Goal: Information Seeking & Learning: Learn about a topic

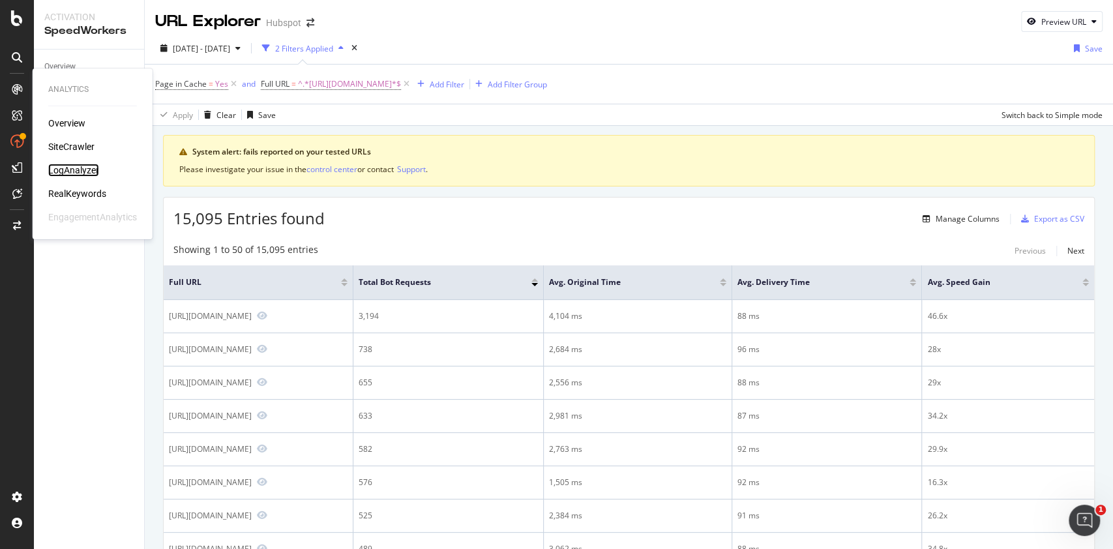
click at [83, 171] on div "LogAnalyzer" at bounding box center [73, 170] width 51 height 13
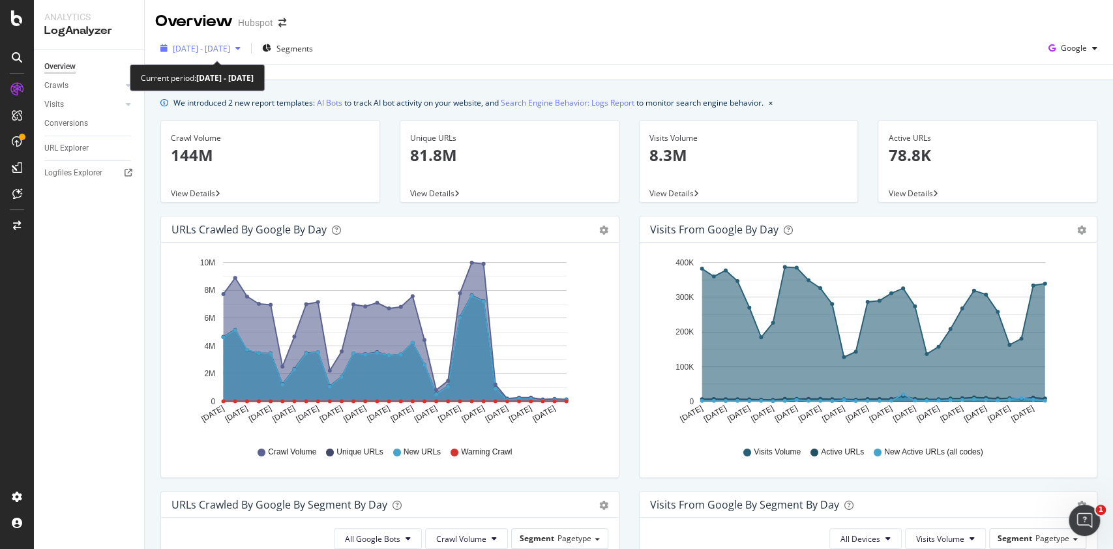
click at [230, 52] on span "[DATE] - [DATE]" at bounding box center [201, 48] width 57 height 11
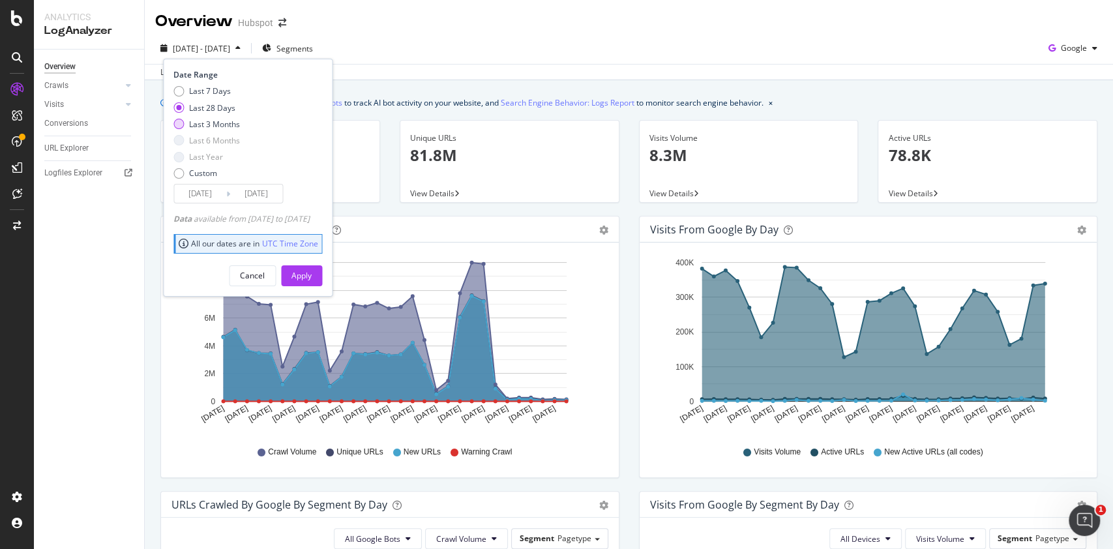
click at [195, 121] on div "Last 3 Months" at bounding box center [214, 124] width 51 height 11
type input "[DATE]"
click at [312, 266] on div "Apply" at bounding box center [301, 276] width 20 height 20
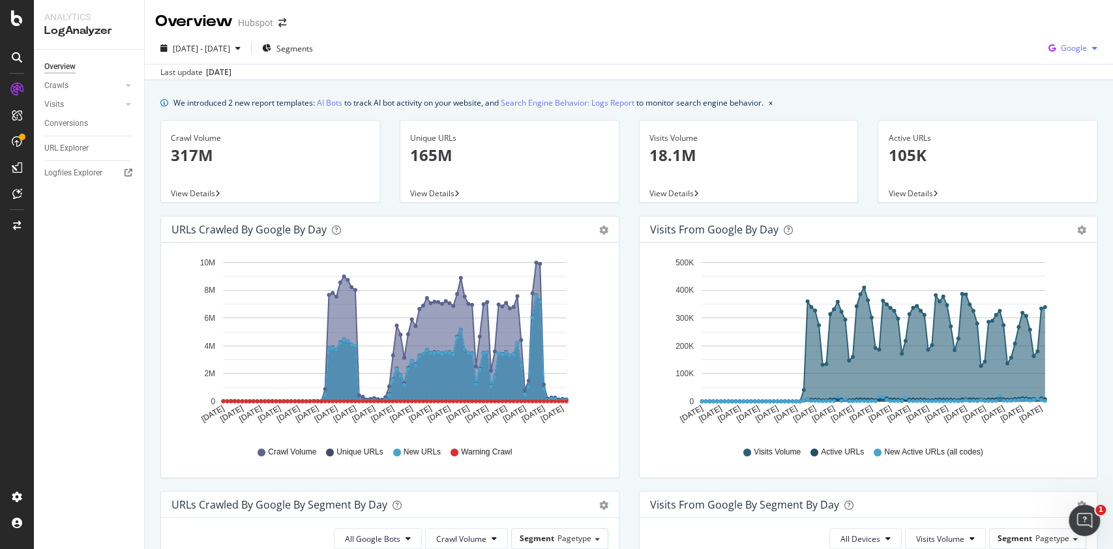
click at [1066, 48] on span "Google" at bounding box center [1074, 47] width 26 height 11
click at [855, 36] on div "[DATE] - [DATE] Segments Google Last update [DATE]" at bounding box center [629, 57] width 968 height 48
click at [337, 102] on link "AI Bots" at bounding box center [329, 103] width 25 height 14
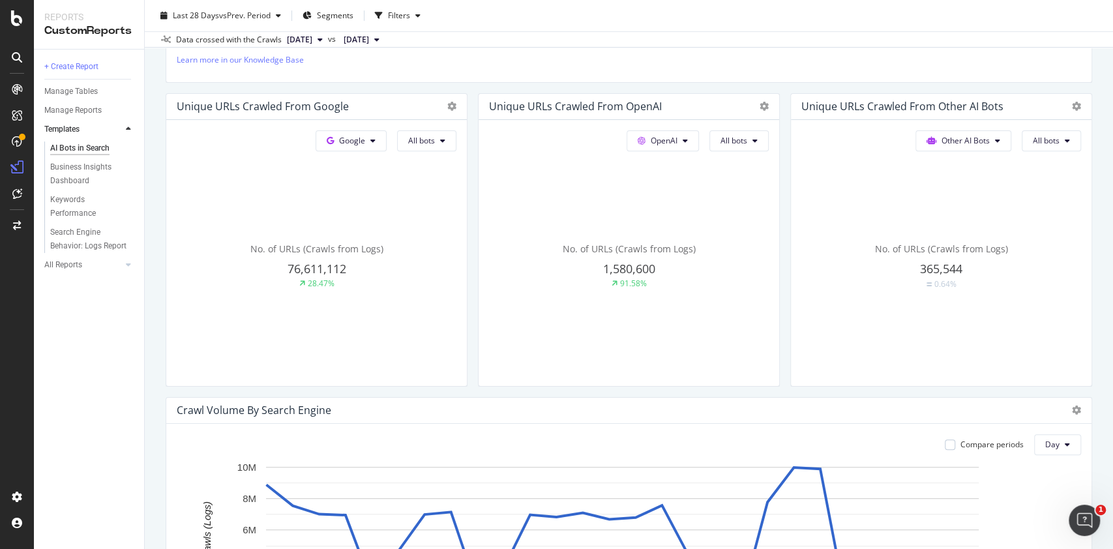
scroll to position [289, 0]
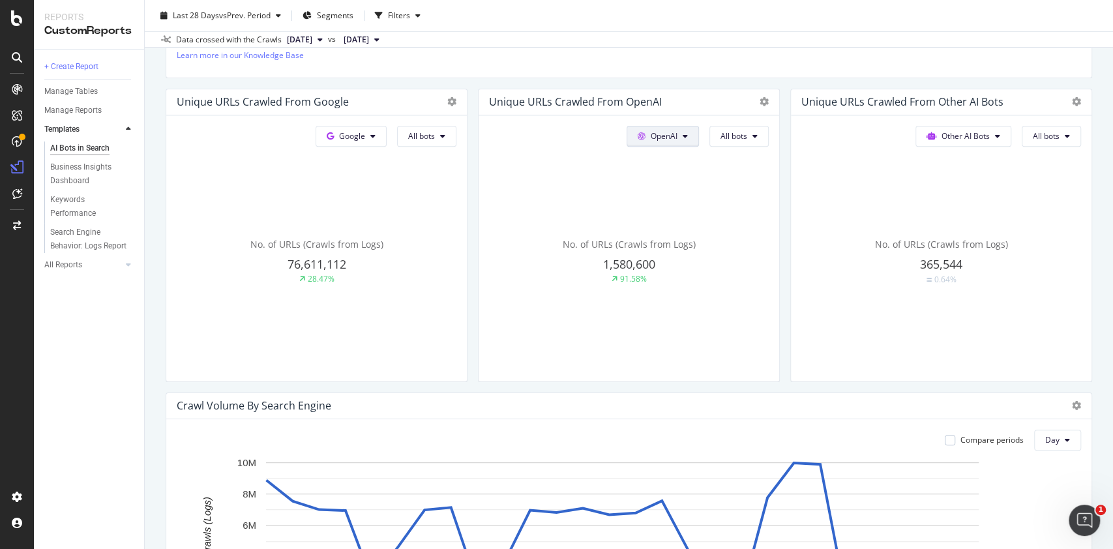
click at [651, 130] on span "OpenAI" at bounding box center [664, 135] width 27 height 11
click at [720, 134] on span "All bots" at bounding box center [733, 135] width 27 height 11
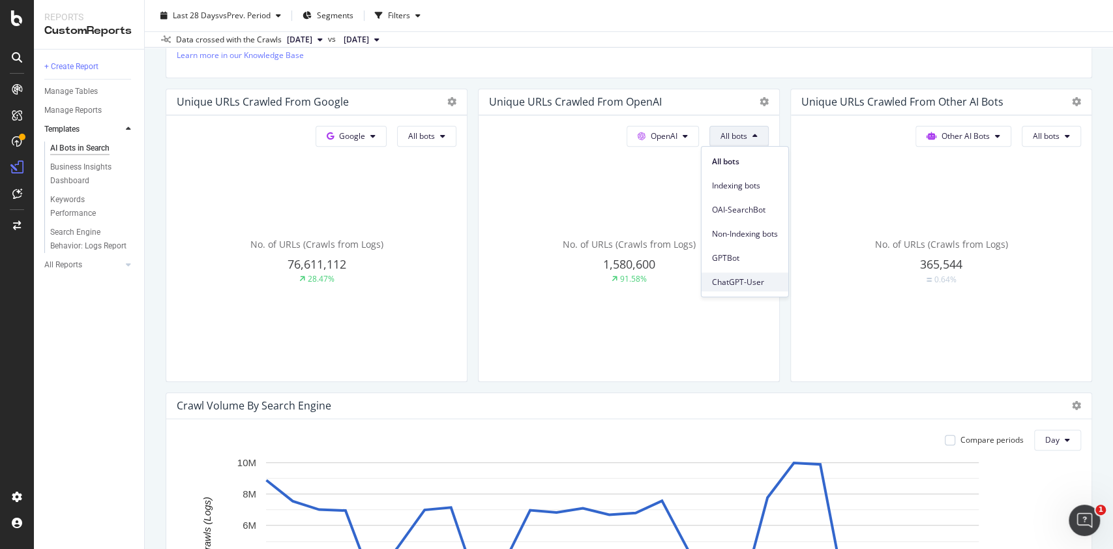
click at [724, 276] on span "ChatGPT-User" at bounding box center [745, 282] width 66 height 12
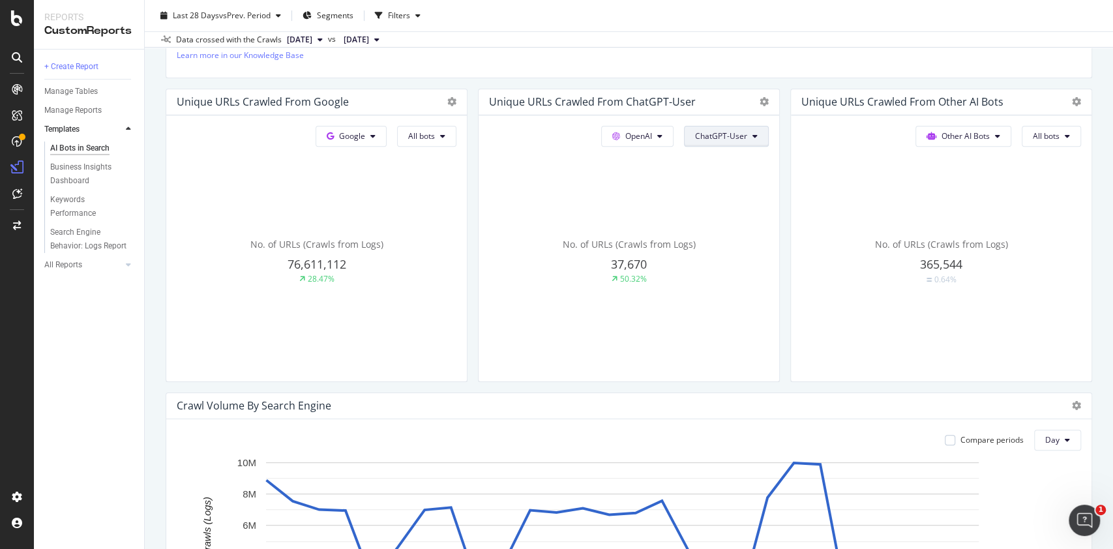
click at [715, 143] on button "ChatGPT-User" at bounding box center [726, 136] width 85 height 21
click at [732, 232] on span "Non-Indexing bots" at bounding box center [720, 234] width 66 height 12
click at [719, 133] on span "Non-Indexing bots" at bounding box center [714, 135] width 66 height 11
click at [712, 182] on span "Indexing bots" at bounding box center [706, 186] width 70 height 12
click at [729, 137] on span "Indexing bots" at bounding box center [723, 135] width 48 height 11
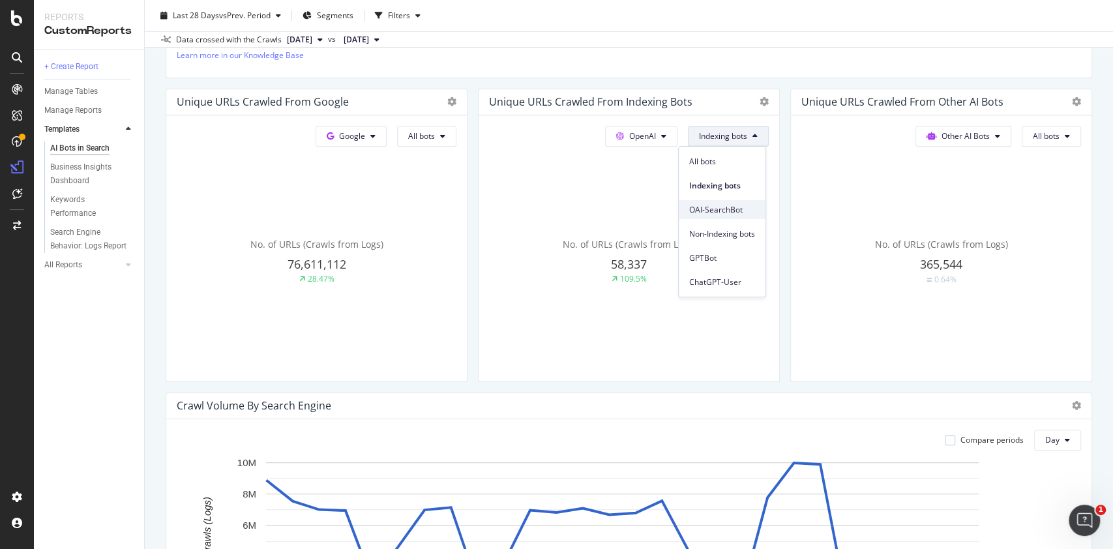
click at [721, 205] on span "OAI-SearchBot" at bounding box center [722, 210] width 66 height 12
click at [734, 138] on span "OAI-SearchBot" at bounding box center [720, 135] width 53 height 11
click at [722, 281] on span "ChatGPT-User" at bounding box center [719, 282] width 66 height 12
click at [717, 145] on button "ChatGPT-User" at bounding box center [726, 136] width 85 height 21
click at [711, 254] on span "GPTBot" at bounding box center [720, 258] width 66 height 12
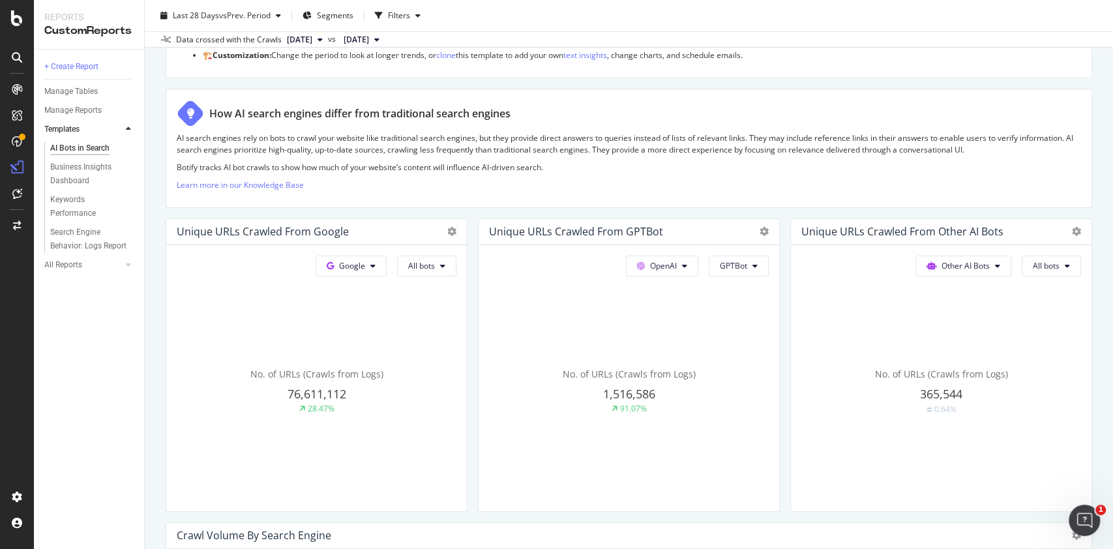
scroll to position [159, 0]
click at [721, 273] on button "GPTBot" at bounding box center [739, 266] width 60 height 21
click at [735, 363] on span "Non-Indexing bots" at bounding box center [744, 365] width 66 height 12
click at [713, 267] on span "Non-Indexing bots" at bounding box center [714, 266] width 66 height 11
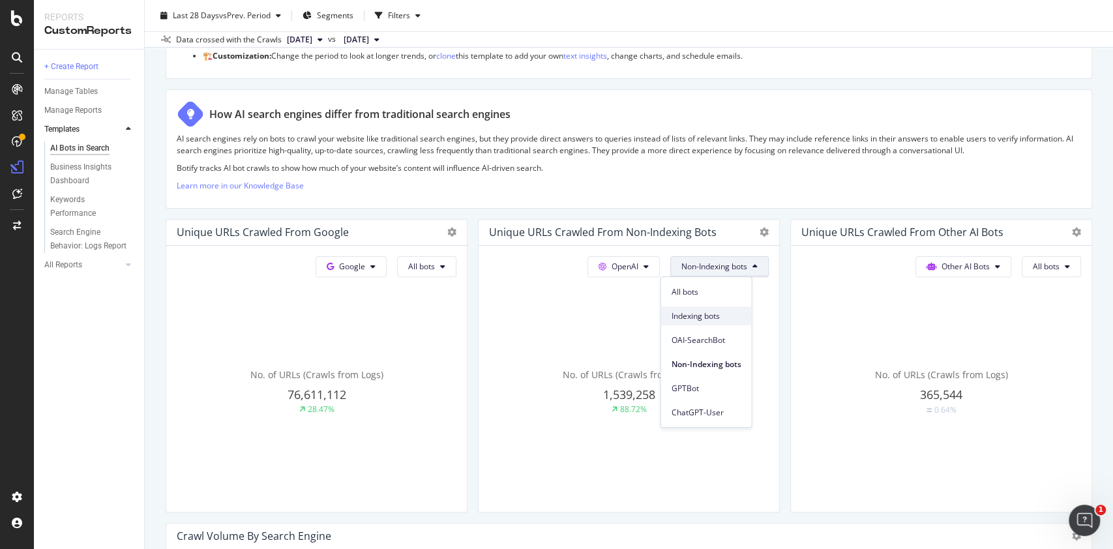
click at [693, 318] on span "Indexing bots" at bounding box center [706, 316] width 70 height 12
click at [717, 274] on button "Indexing bots" at bounding box center [728, 266] width 81 height 21
click at [712, 413] on span "ChatGPT-User" at bounding box center [722, 413] width 66 height 12
click at [707, 261] on span "ChatGPT-User" at bounding box center [721, 266] width 52 height 11
click at [709, 201] on div "How AI search engines differ from traditional search engines AI search engines …" at bounding box center [629, 148] width 927 height 119
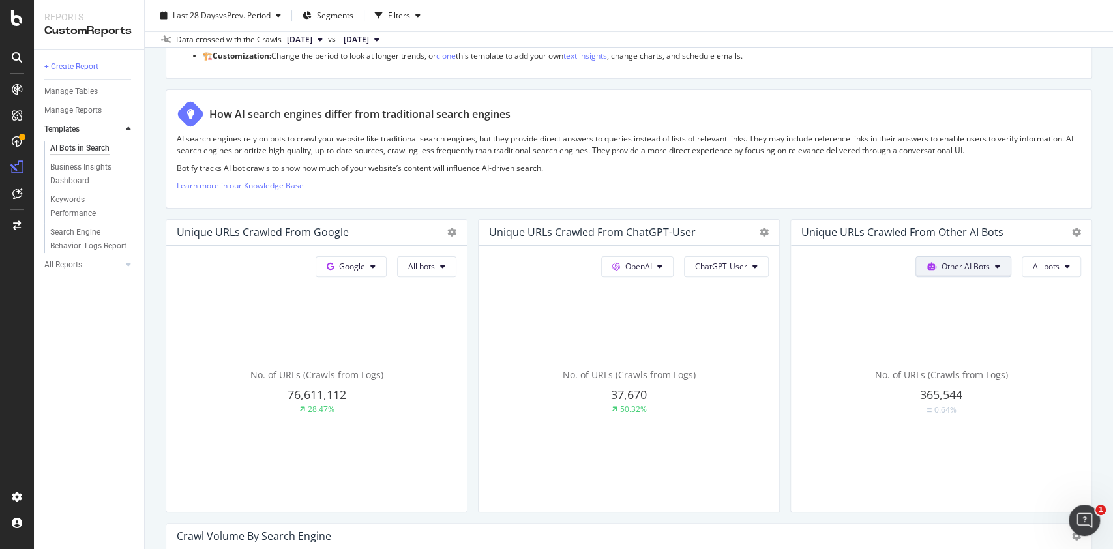
click at [927, 261] on span at bounding box center [934, 266] width 15 height 11
click at [887, 164] on p "Botify tracks AI bot crawls to show how much of your website’s content will inf…" at bounding box center [629, 167] width 904 height 11
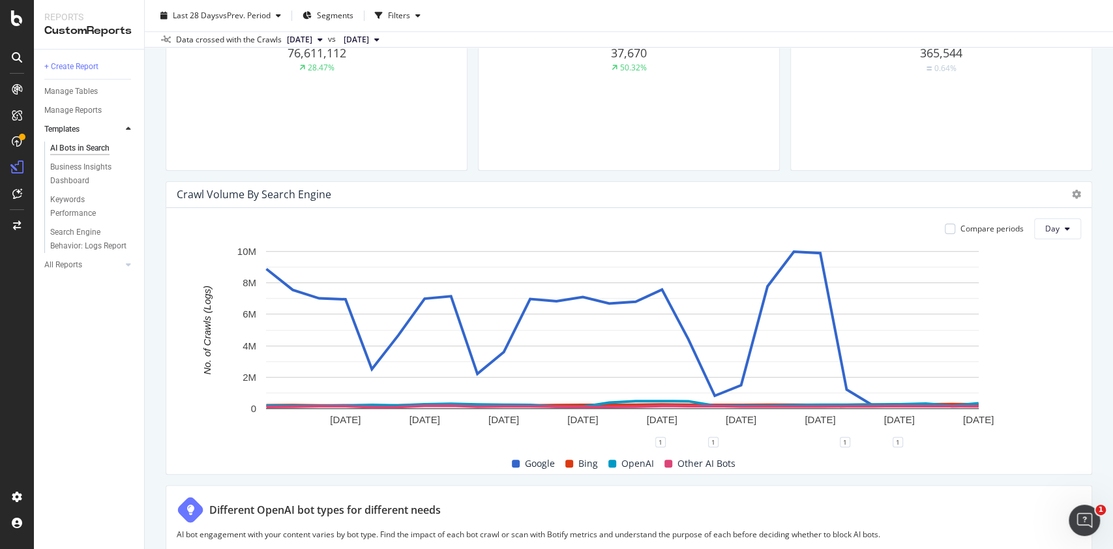
scroll to position [638, 0]
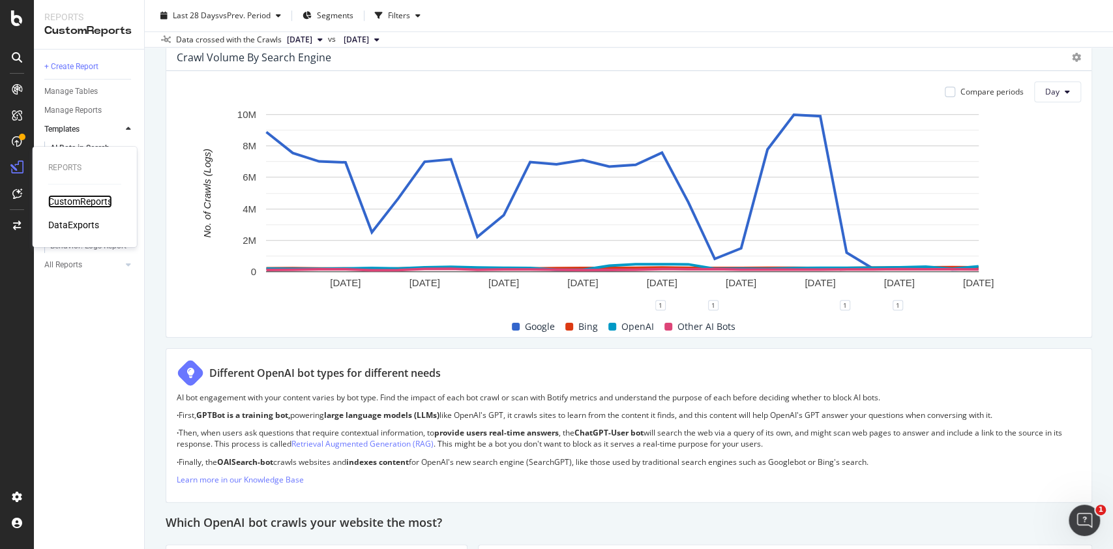
click at [63, 201] on div "CustomReports" at bounding box center [80, 201] width 64 height 13
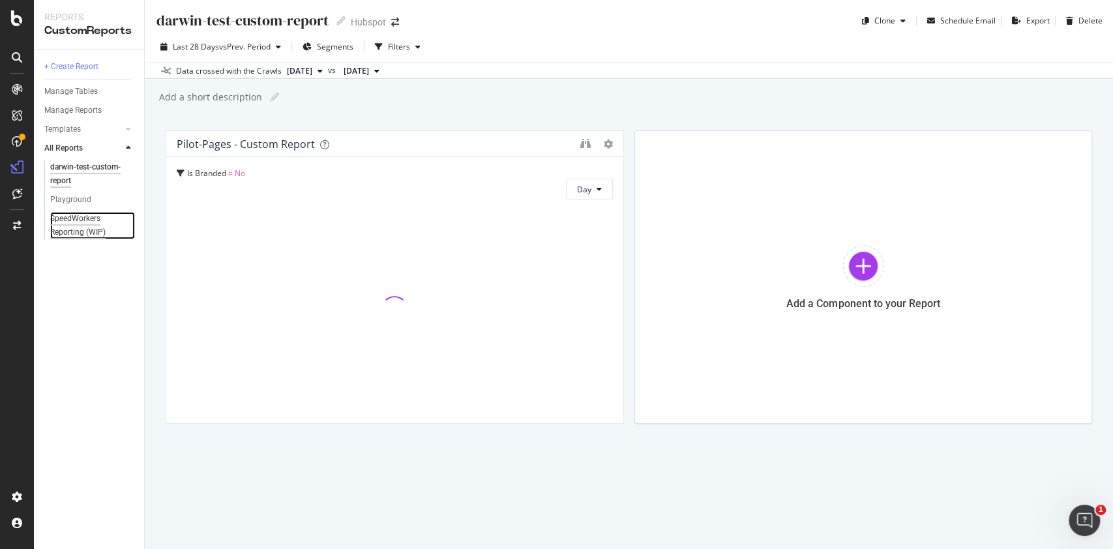
click at [87, 216] on div "SpeedWorkers Reporting (WIP)" at bounding box center [88, 225] width 76 height 27
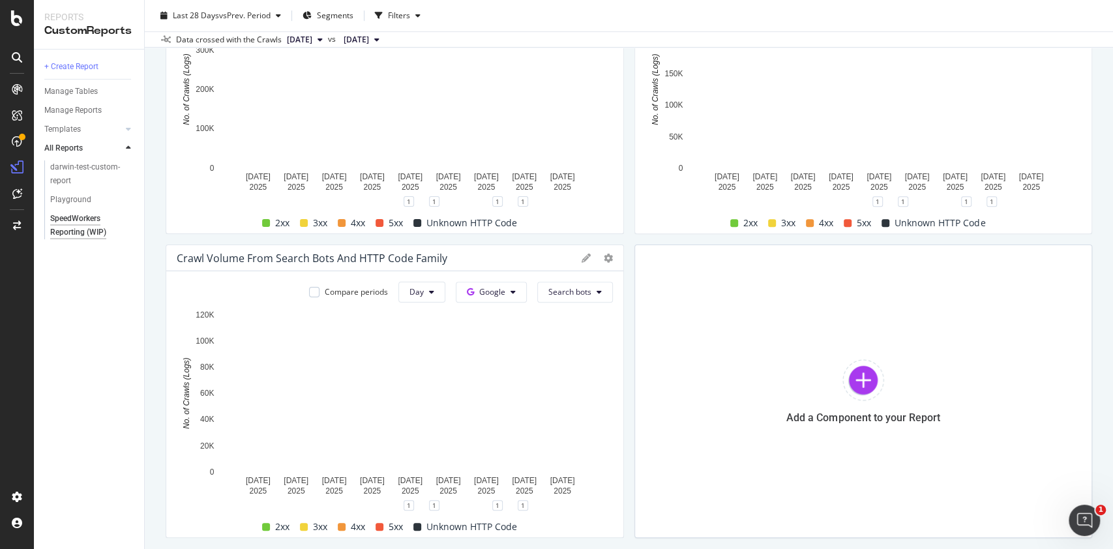
scroll to position [544, 0]
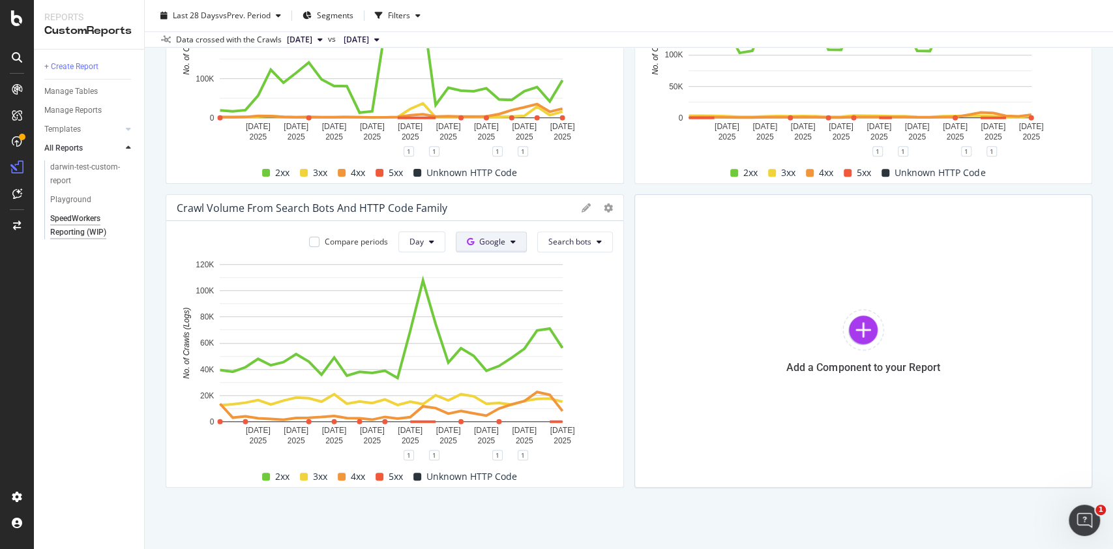
click at [490, 245] on span "Google" at bounding box center [492, 241] width 26 height 11
click at [566, 239] on span "Search bots" at bounding box center [569, 241] width 43 height 11
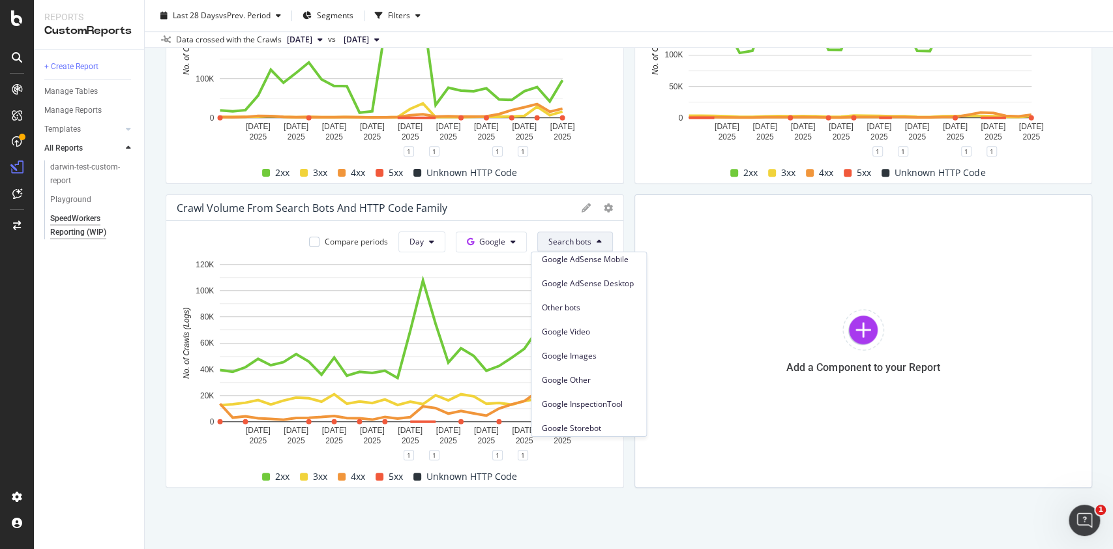
scroll to position [207, 0]
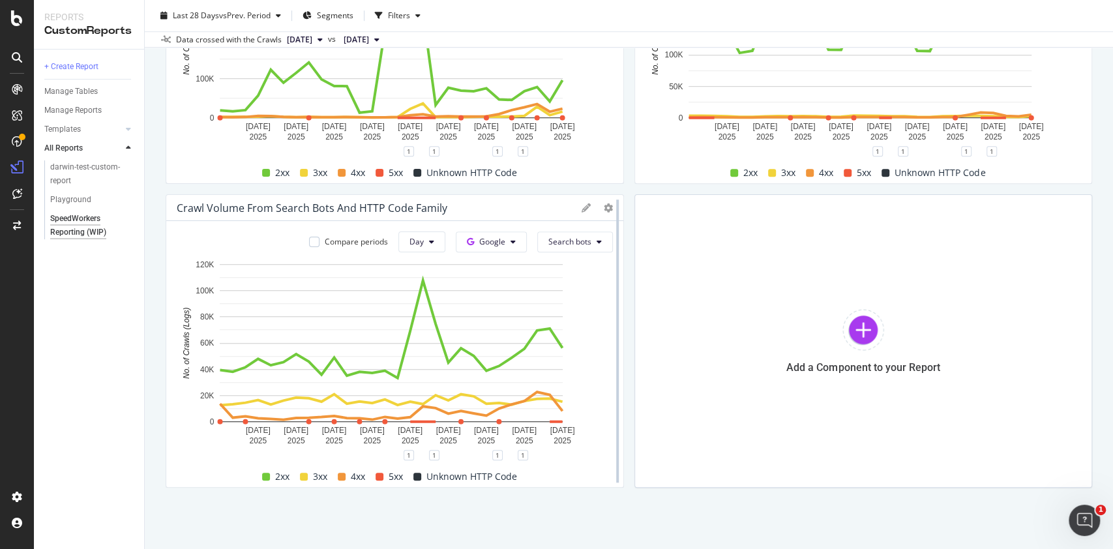
click at [611, 482] on div at bounding box center [617, 340] width 13 height 293
click at [597, 240] on icon at bounding box center [599, 242] width 5 height 8
click at [634, 485] on div "Add a Component to your Report" at bounding box center [863, 340] width 458 height 293
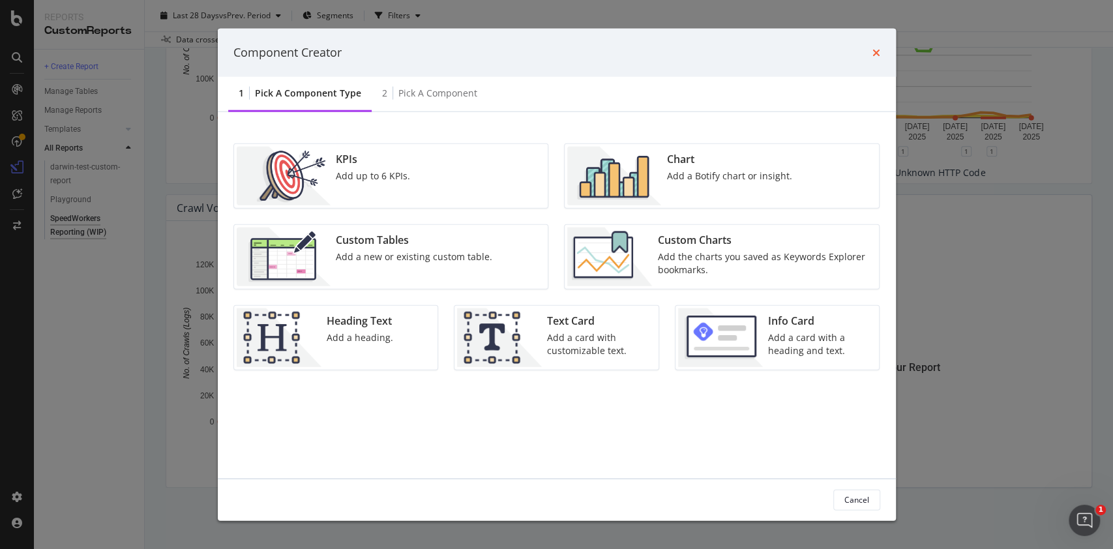
click at [873, 50] on icon "times" at bounding box center [876, 52] width 8 height 10
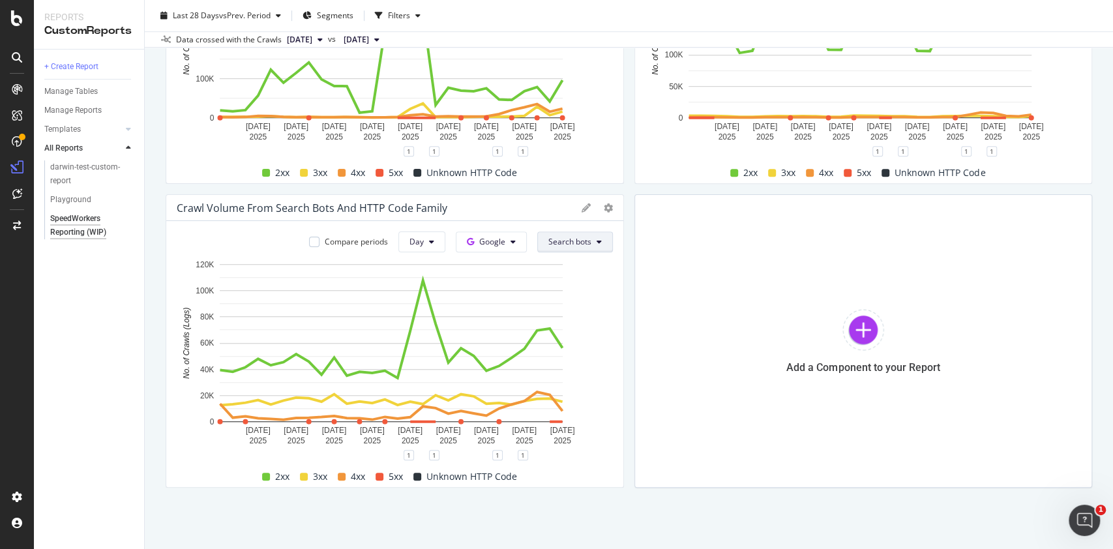
click at [597, 243] on icon at bounding box center [599, 242] width 5 height 8
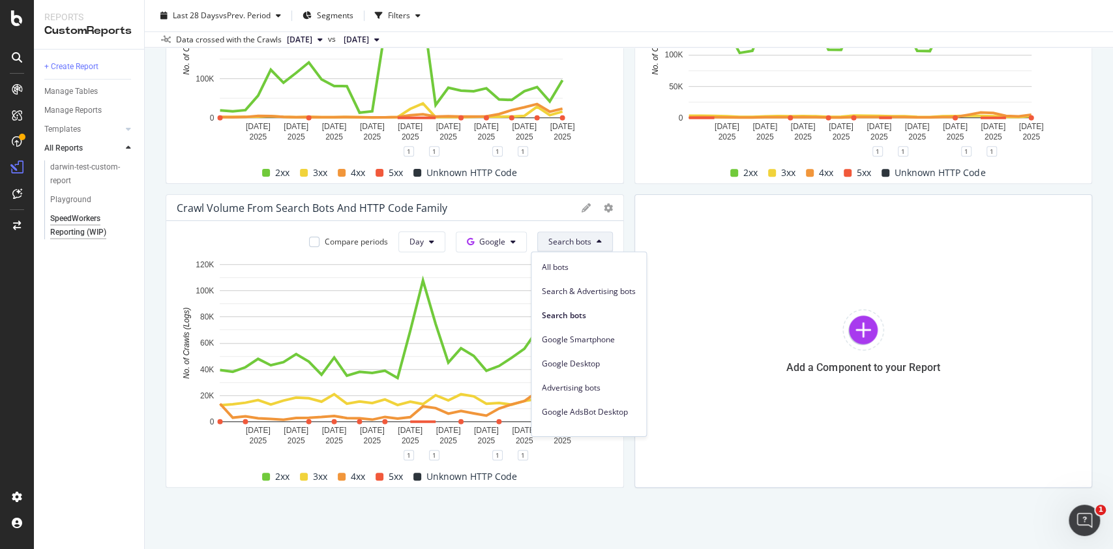
click at [597, 243] on icon at bounding box center [599, 242] width 5 height 8
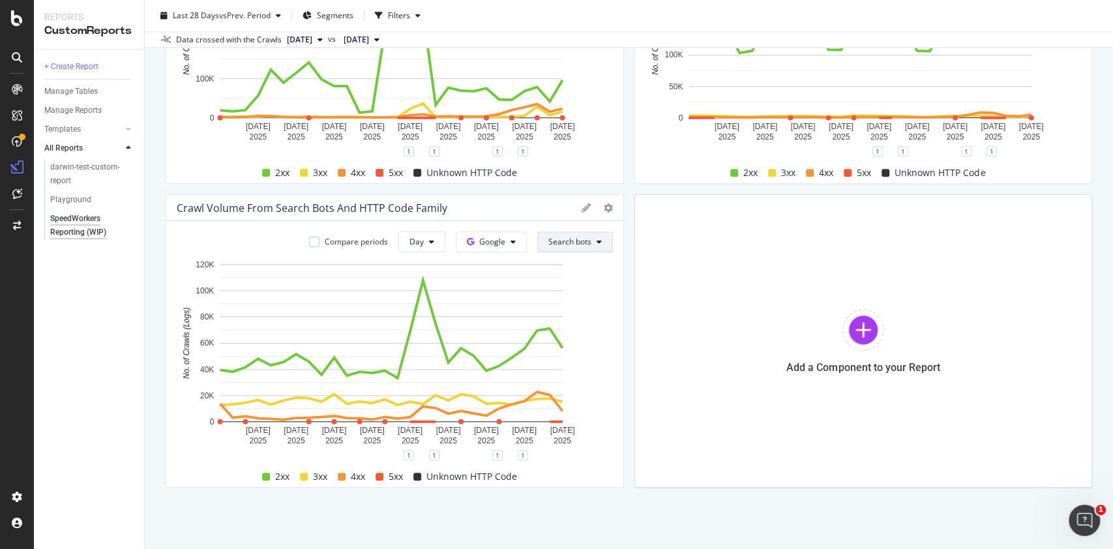
click at [578, 241] on span "Search bots" at bounding box center [569, 241] width 43 height 11
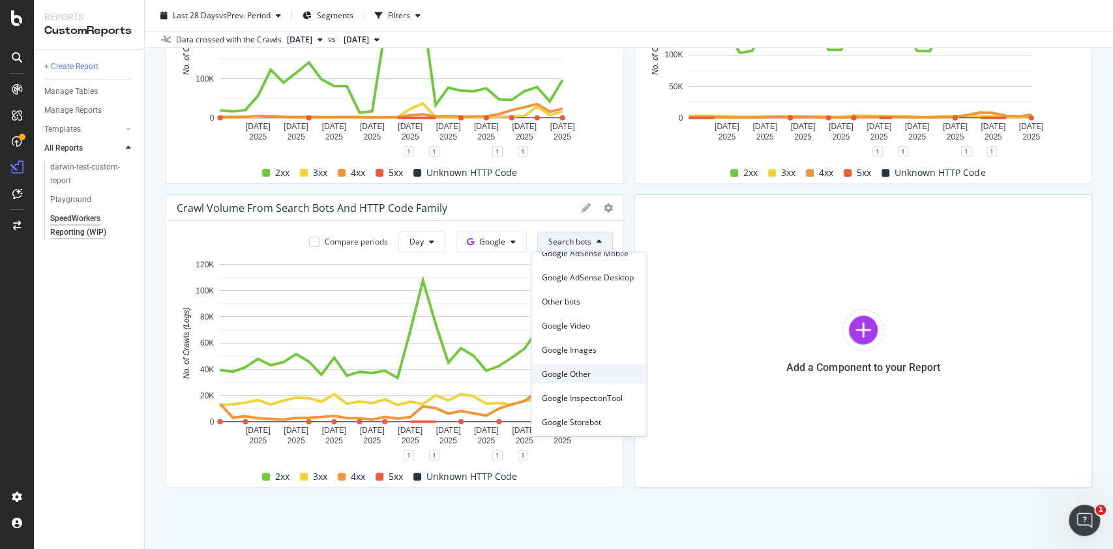
click at [589, 368] on span "Google Other" at bounding box center [589, 374] width 94 height 12
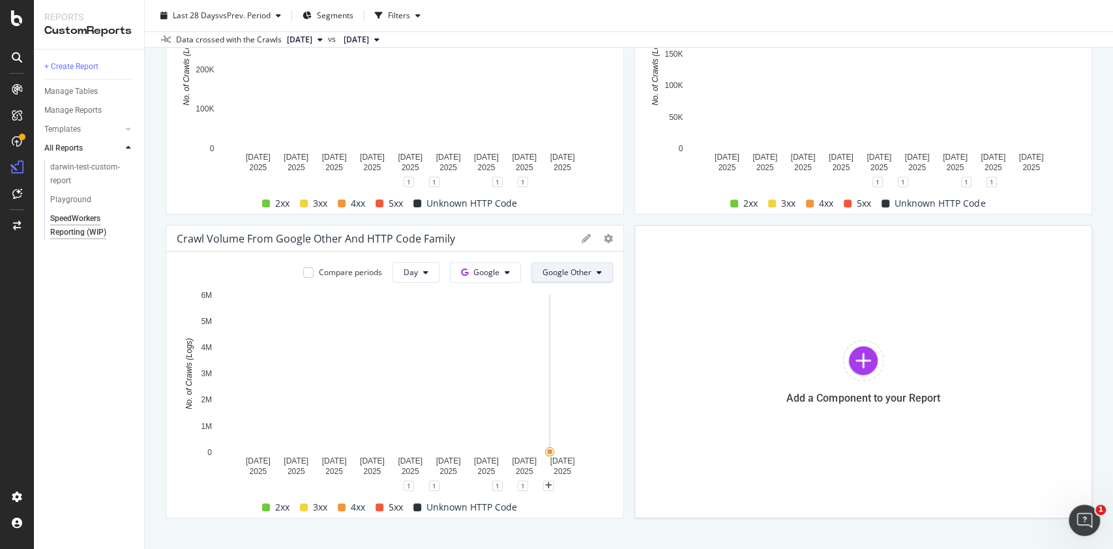
scroll to position [512, 0]
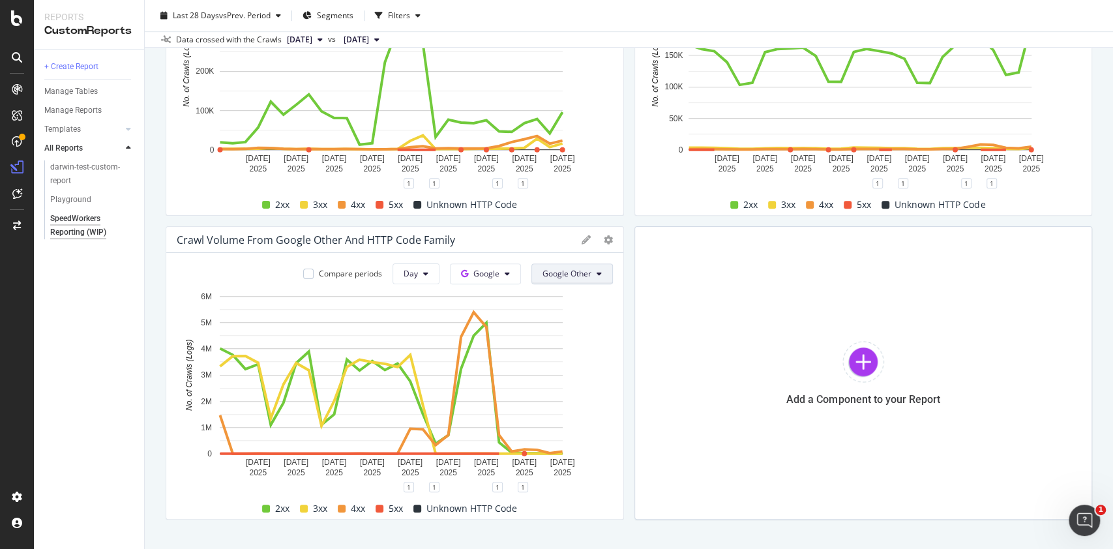
click at [573, 270] on span "Google Other" at bounding box center [566, 273] width 49 height 11
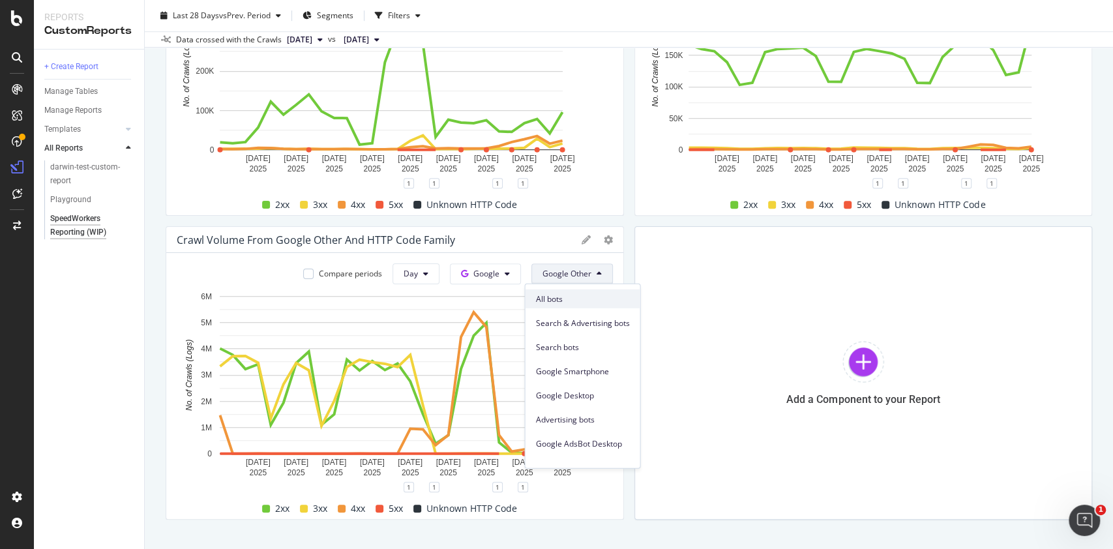
click at [565, 303] on span "All bots" at bounding box center [582, 299] width 94 height 12
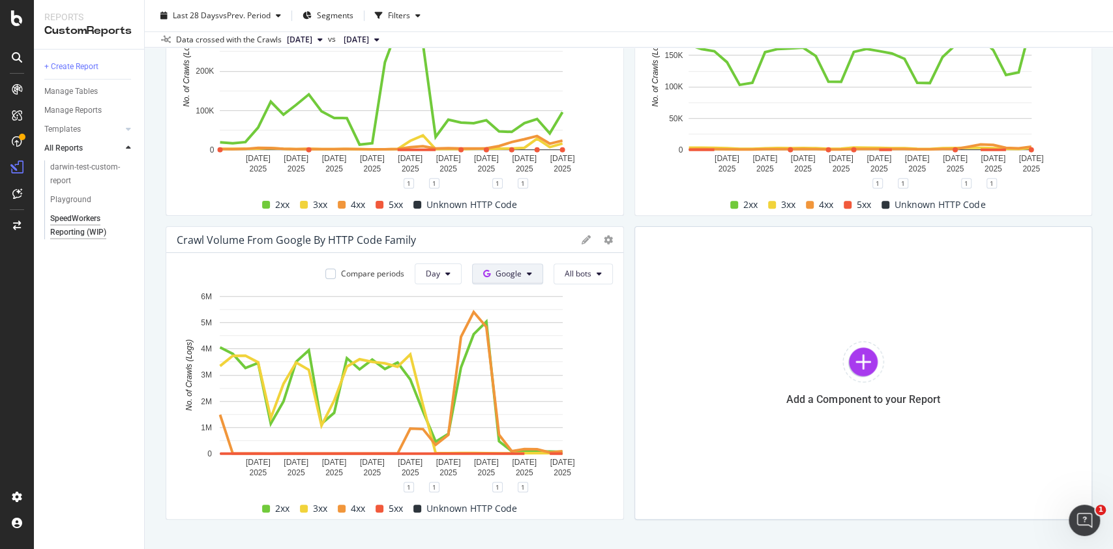
click at [506, 273] on span "Google" at bounding box center [509, 273] width 26 height 11
click at [554, 277] on button "All bots" at bounding box center [583, 273] width 59 height 21
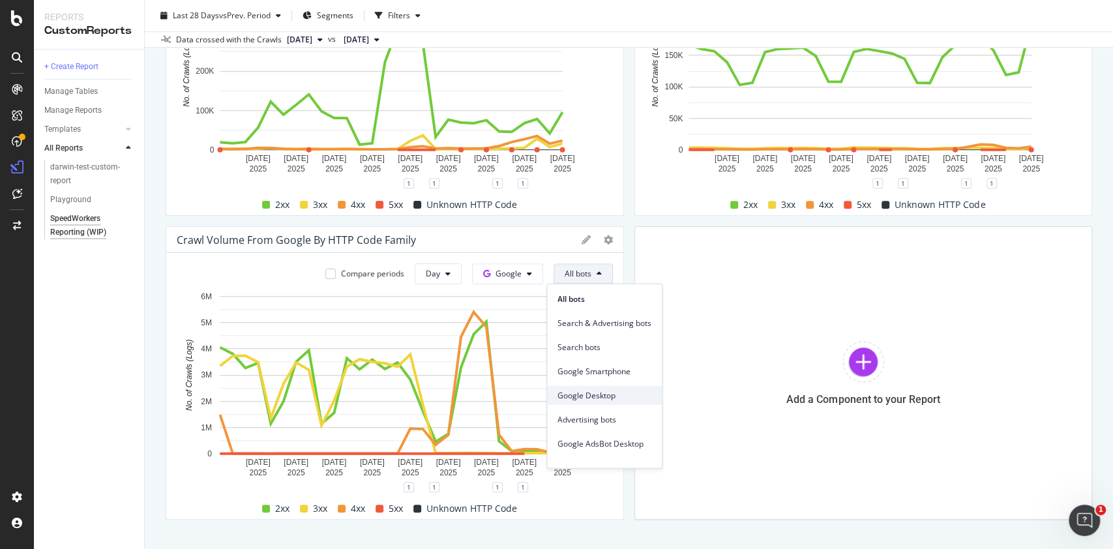
scroll to position [207, 0]
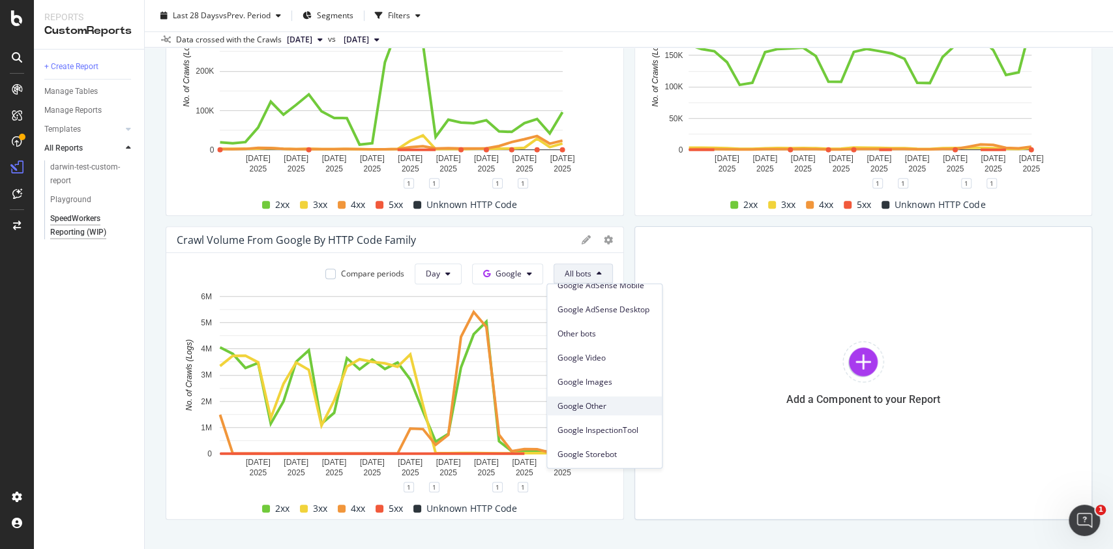
drag, startPoint x: 609, startPoint y: 389, endPoint x: 606, endPoint y: 408, distance: 19.7
click at [606, 408] on div "All bots Search & Advertising bots Search bots Google Smartphone Google Desktop…" at bounding box center [604, 373] width 115 height 179
click at [606, 408] on span "Google Other" at bounding box center [604, 406] width 94 height 12
